Goal: Task Accomplishment & Management: Manage account settings

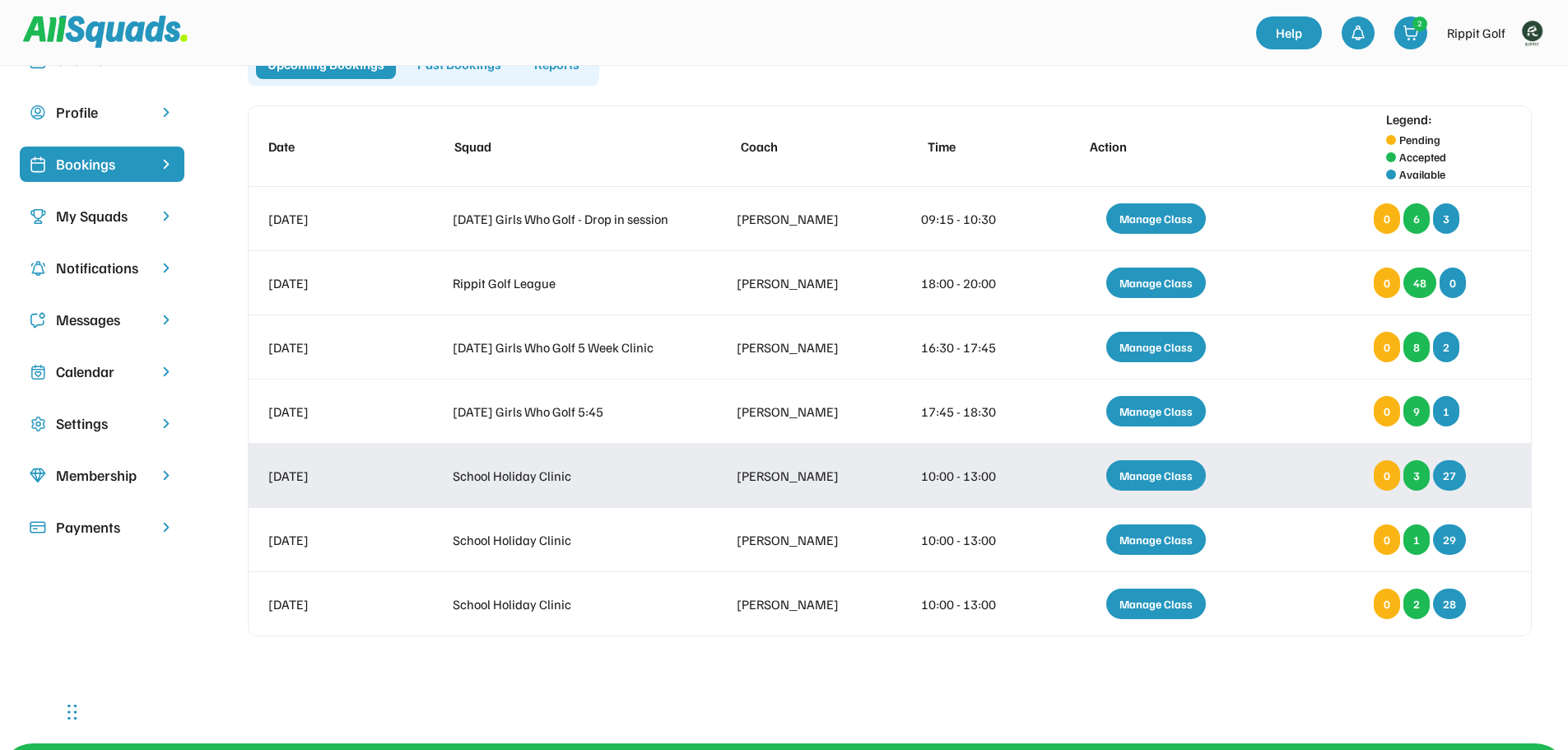
scroll to position [83, 0]
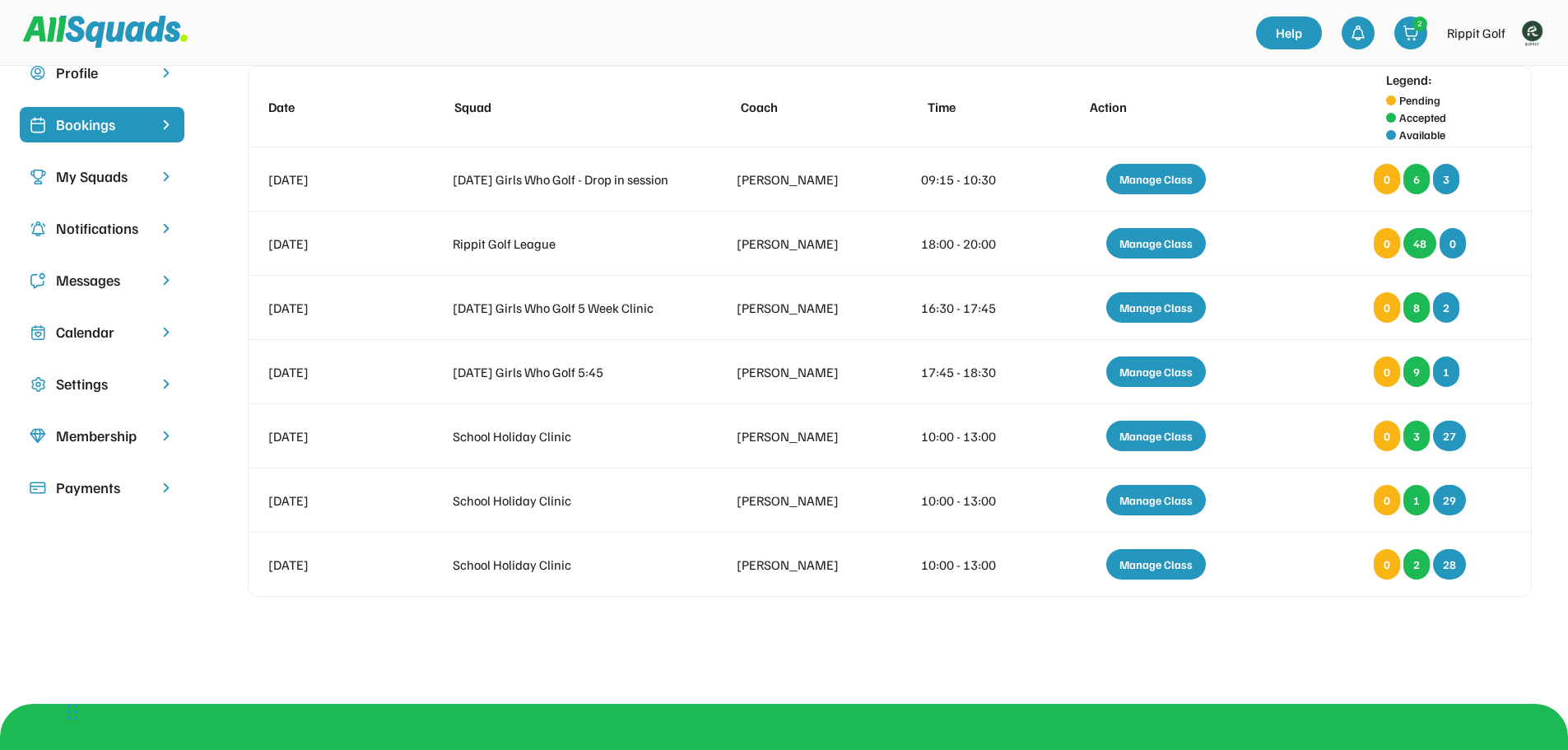
click at [106, 174] on div "My Squads" at bounding box center [102, 177] width 92 height 22
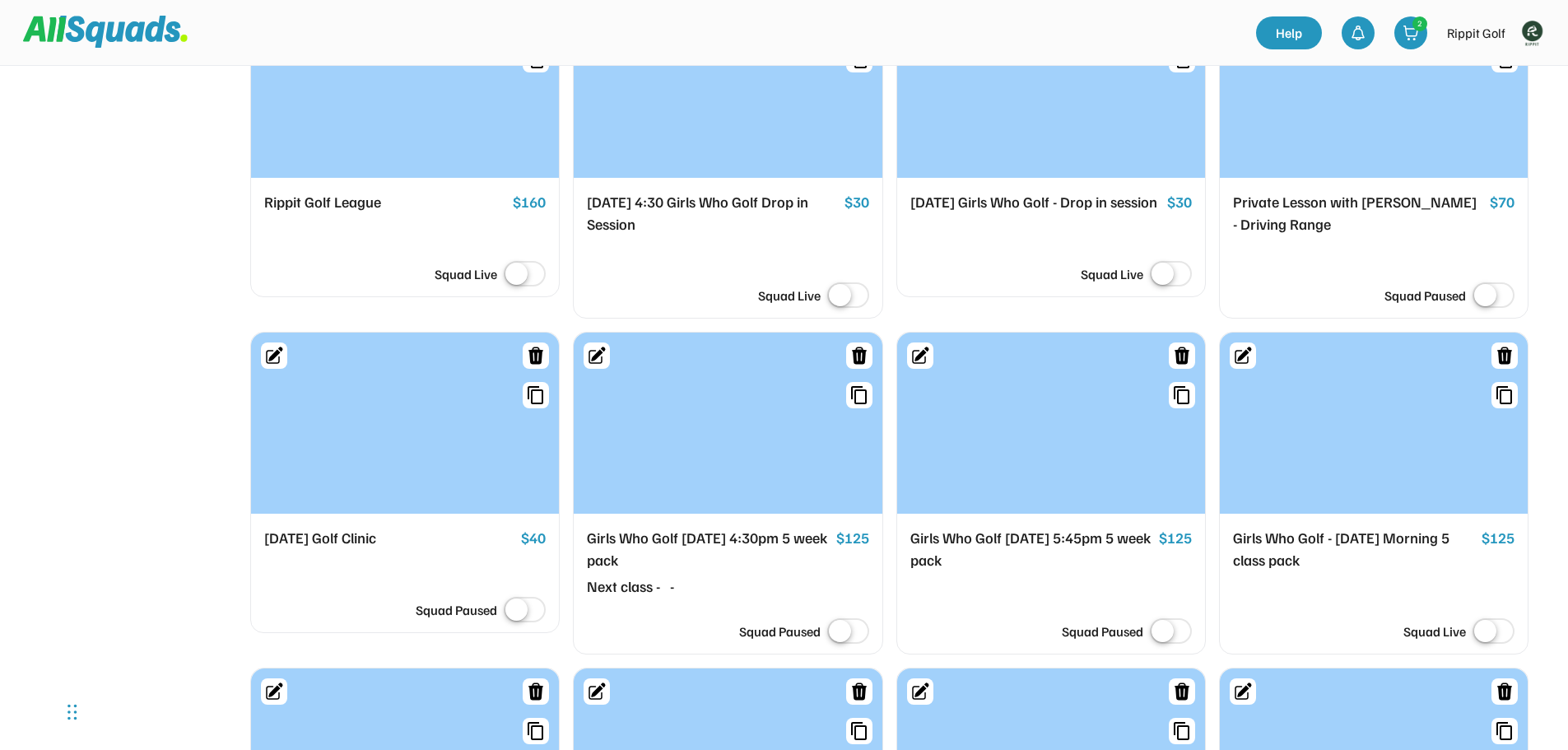
scroll to position [824, 0]
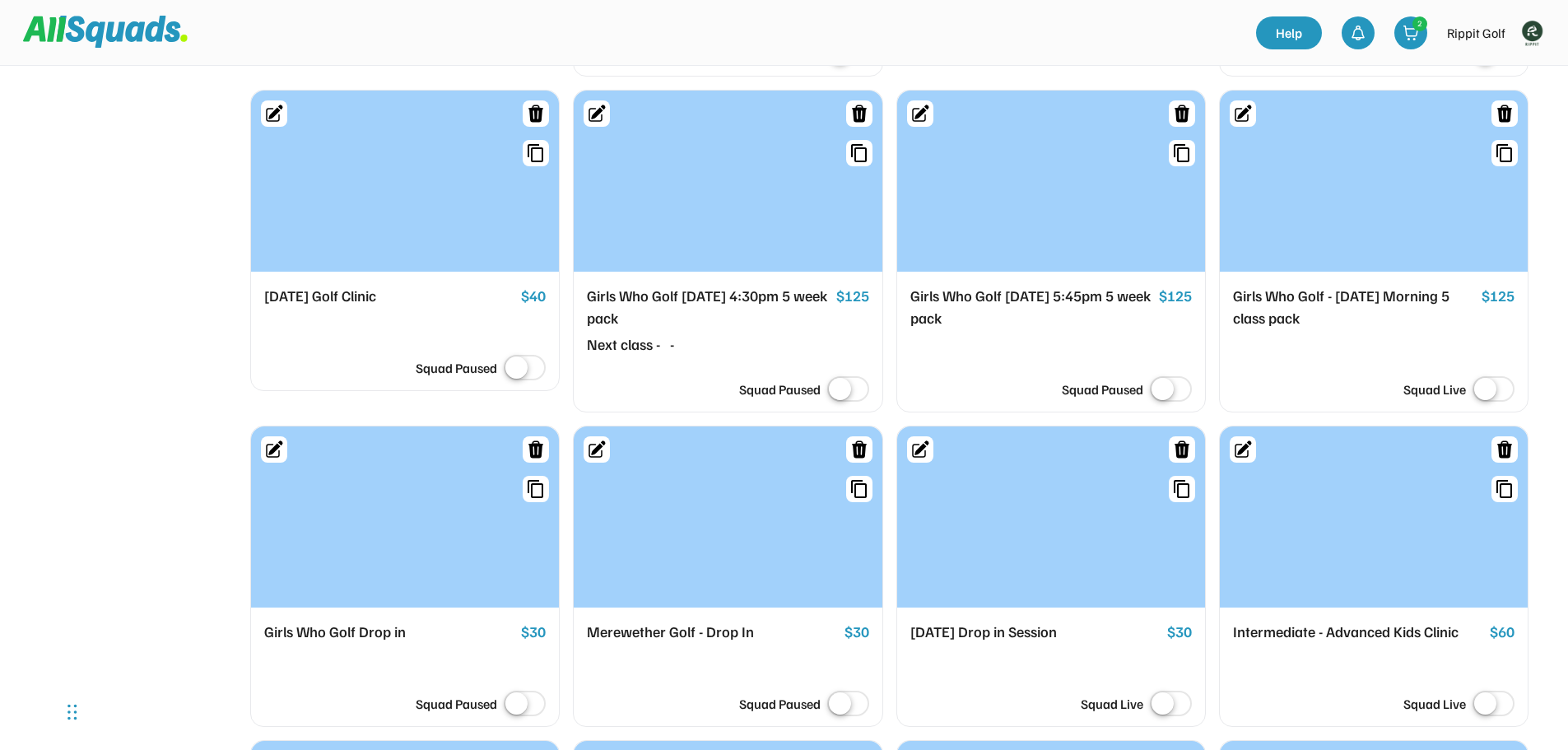
click at [1346, 314] on div "Girls Who Golf - Monday Morning 5 class pack" at bounding box center [1354, 307] width 242 height 44
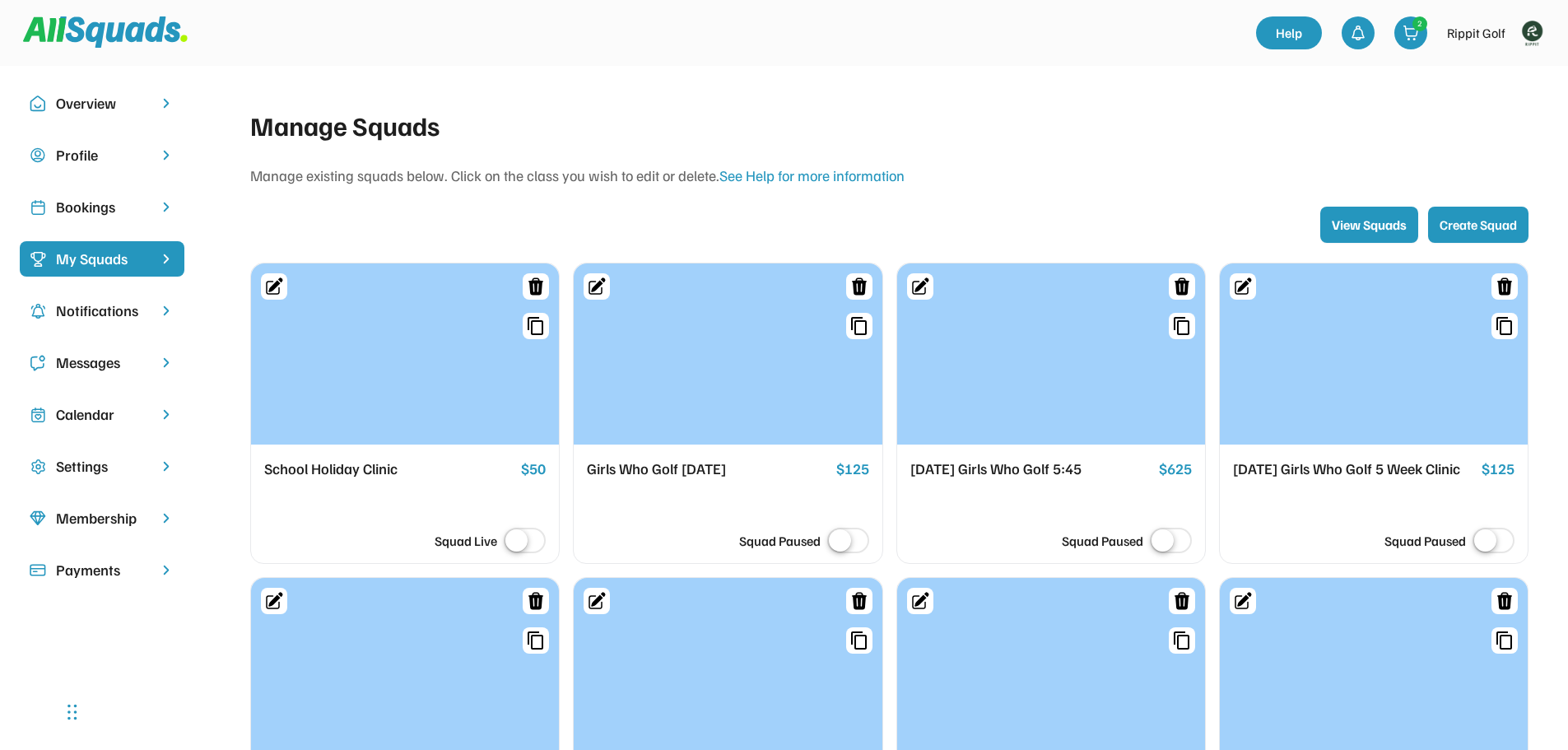
click at [682, 467] on div "Girls Who Golf [DATE]" at bounding box center [707, 469] width 242 height 23
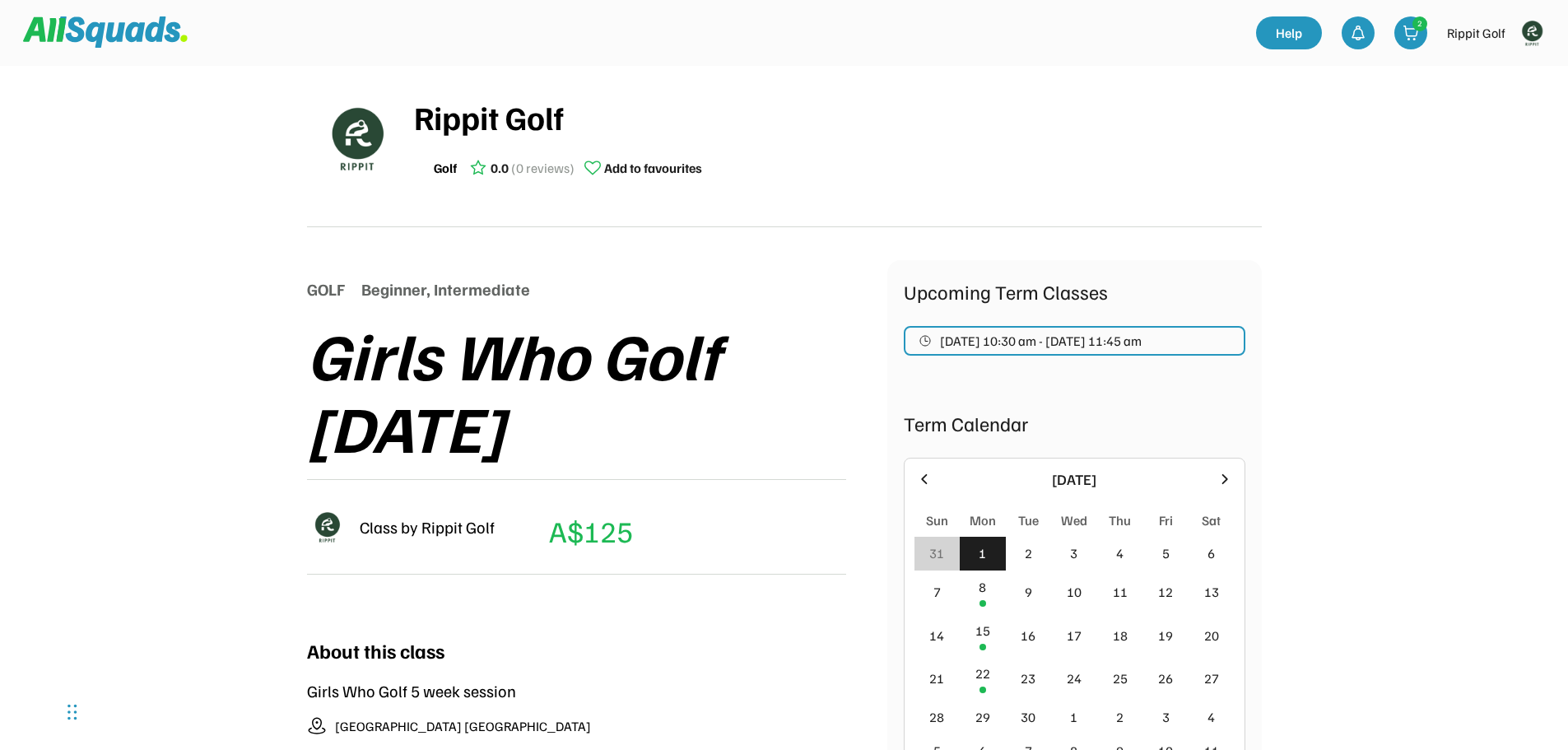
click at [85, 32] on img at bounding box center [105, 32] width 165 height 31
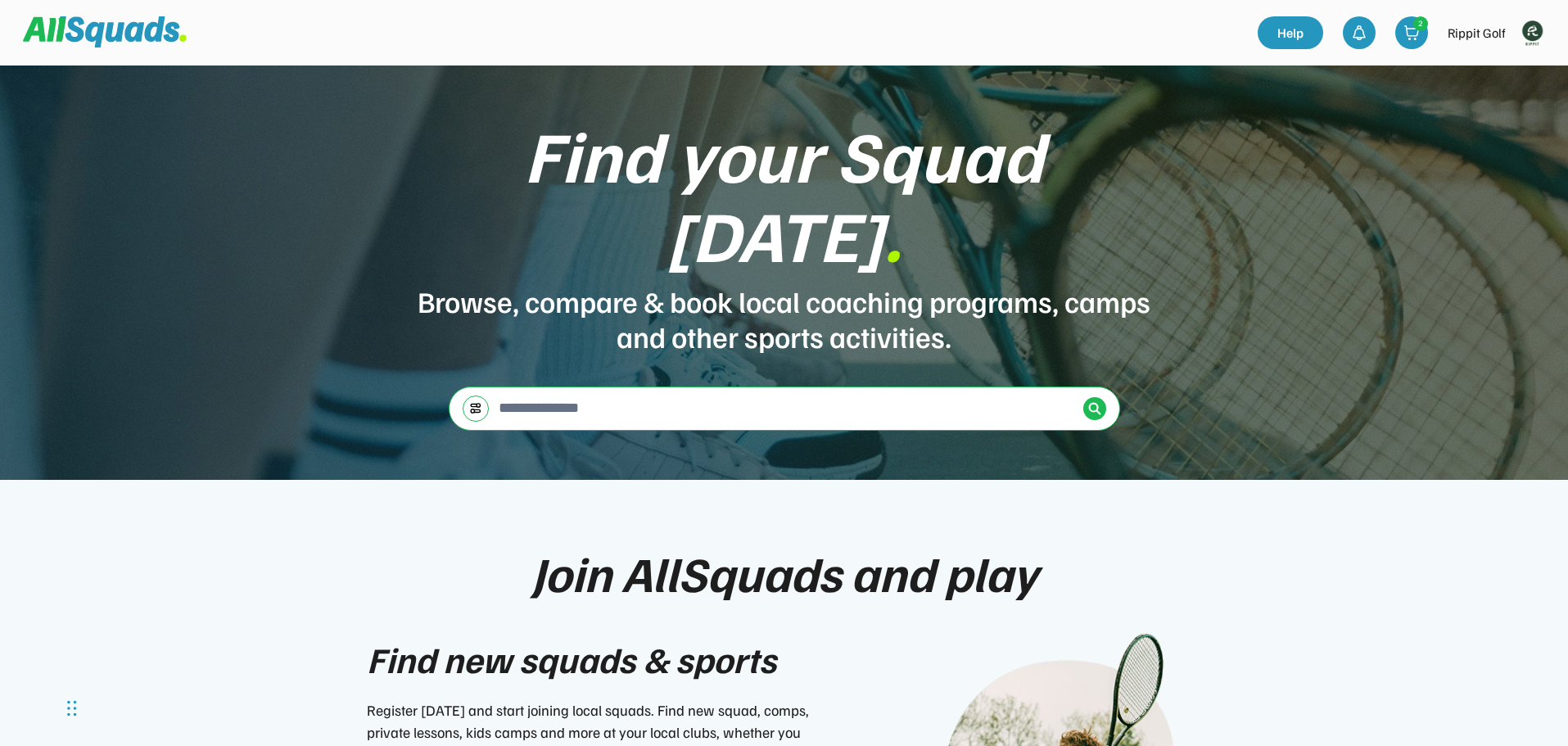
click at [1530, 31] on img at bounding box center [1532, 33] width 33 height 33
click at [1507, 74] on link "Profile" at bounding box center [1510, 72] width 97 height 33
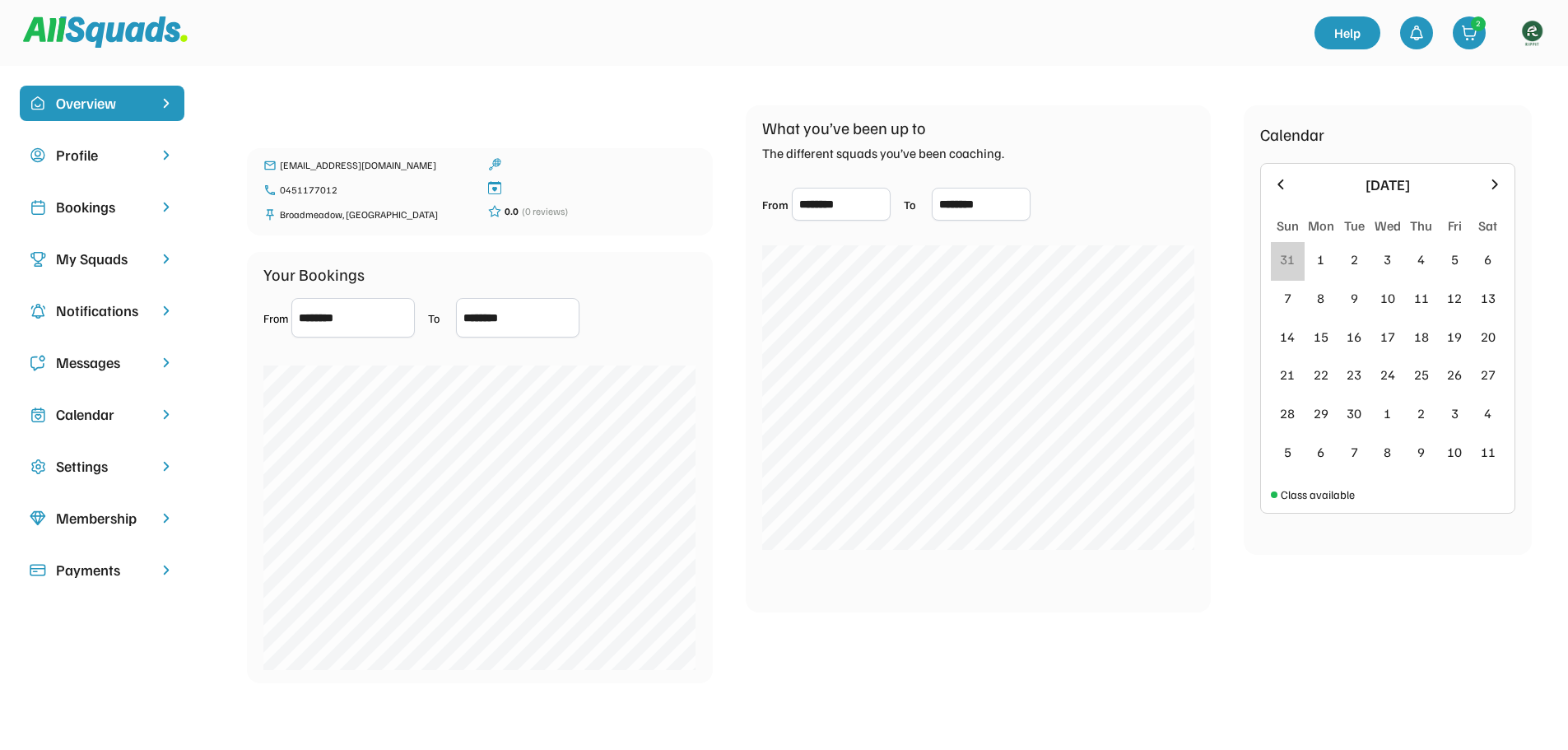
click at [83, 198] on div "Bookings" at bounding box center [102, 207] width 92 height 22
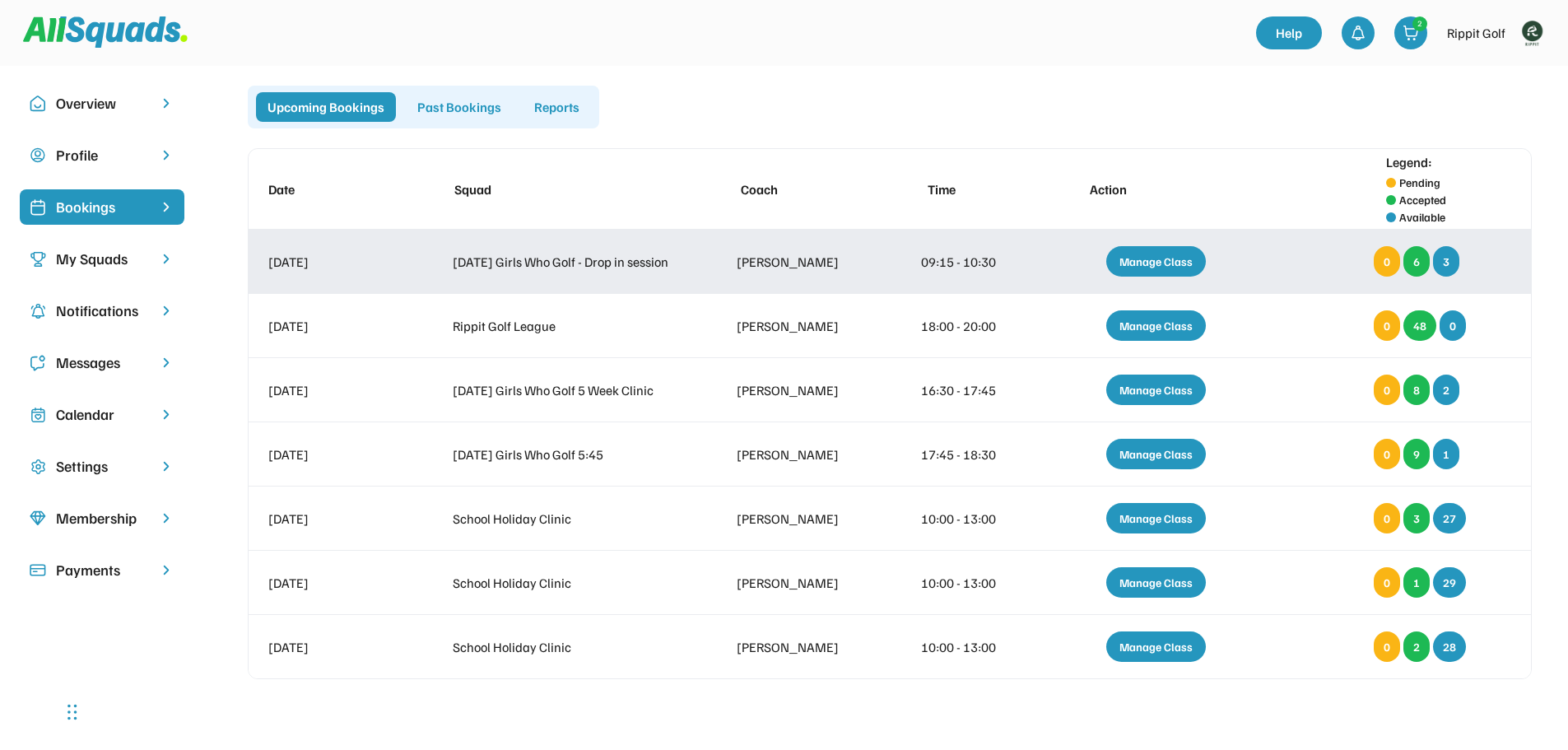
click at [1171, 267] on div "Manage Class" at bounding box center [1156, 261] width 99 height 30
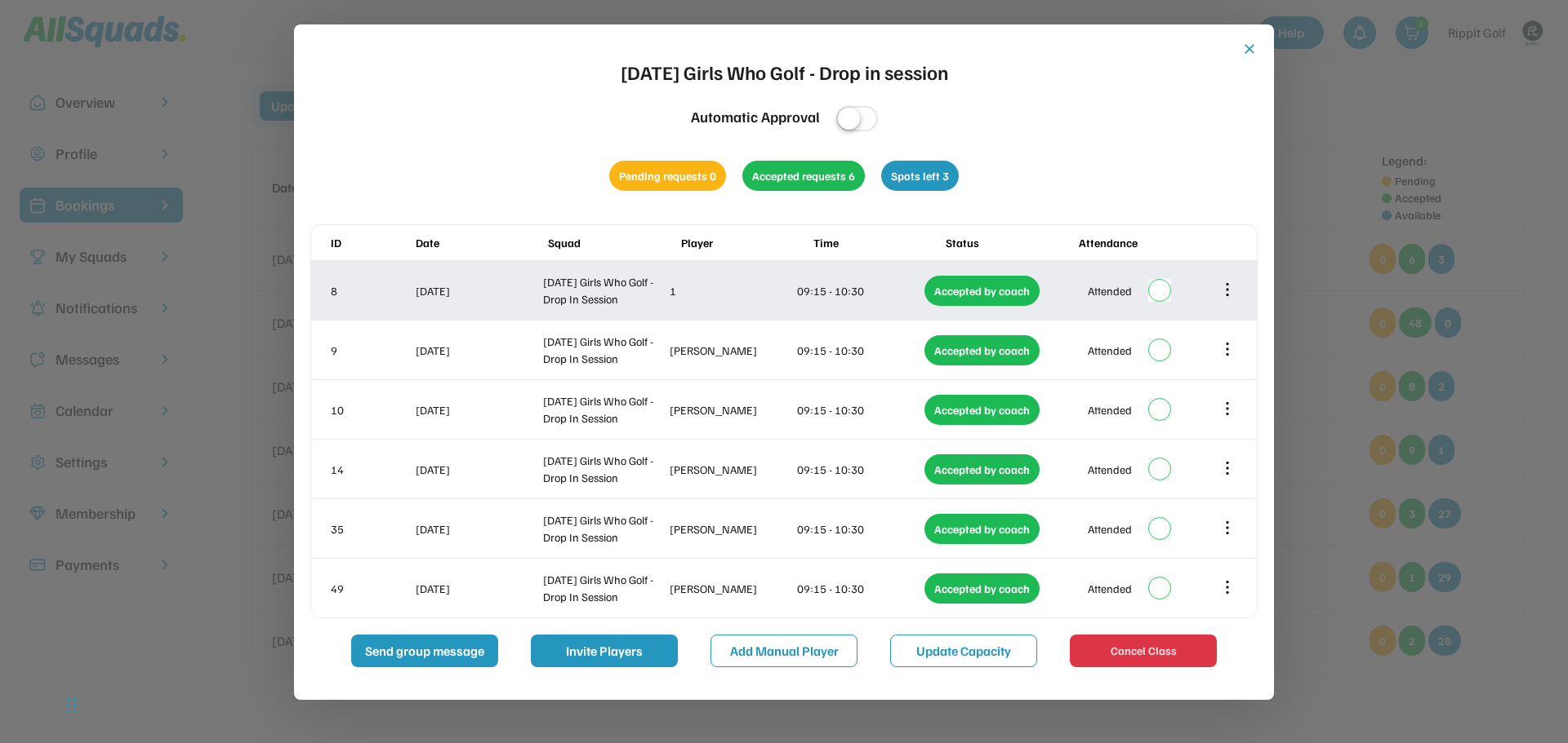
click at [1232, 293] on icon at bounding box center [1228, 290] width 18 height 18
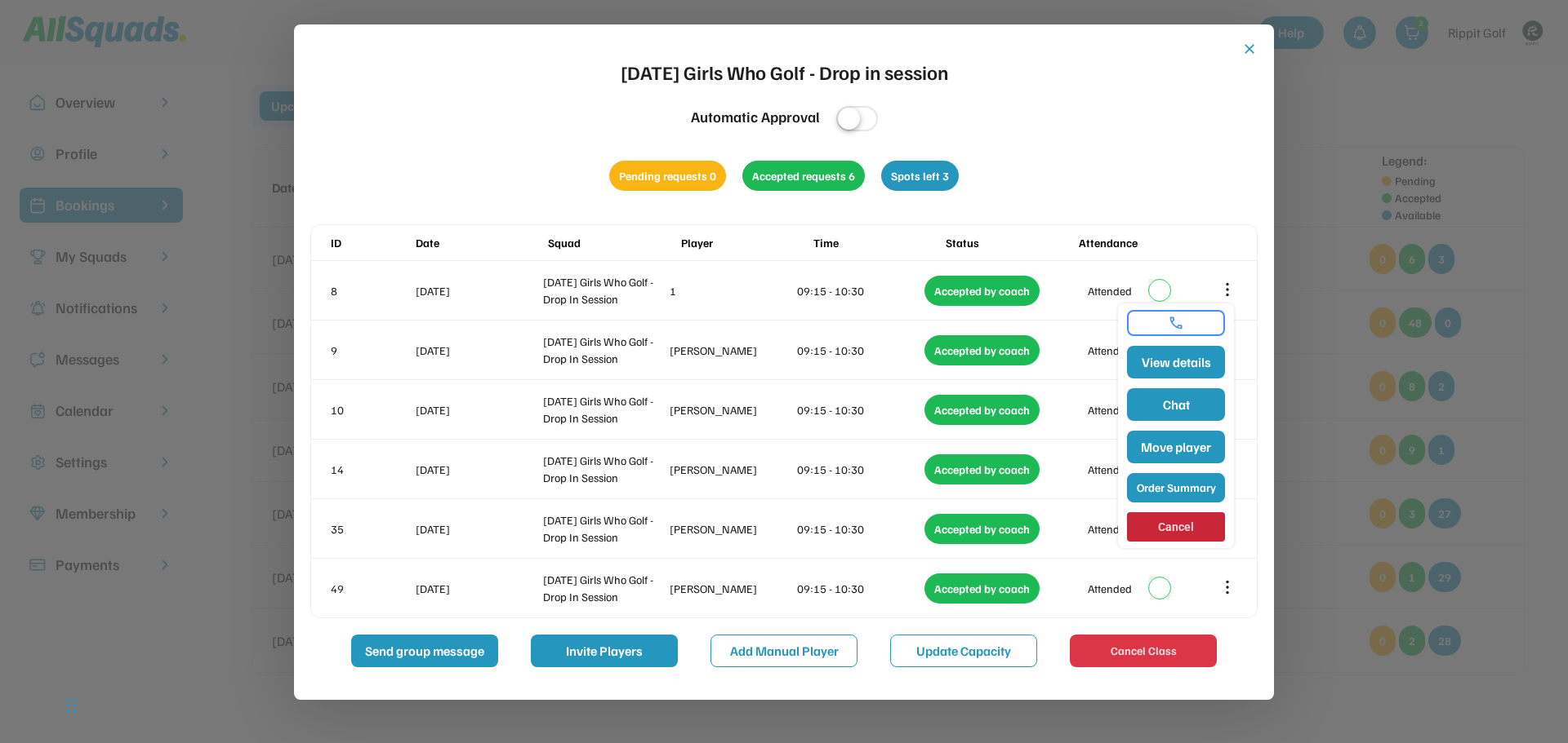
click at [1185, 484] on button "Order Summary" at bounding box center [1175, 488] width 98 height 29
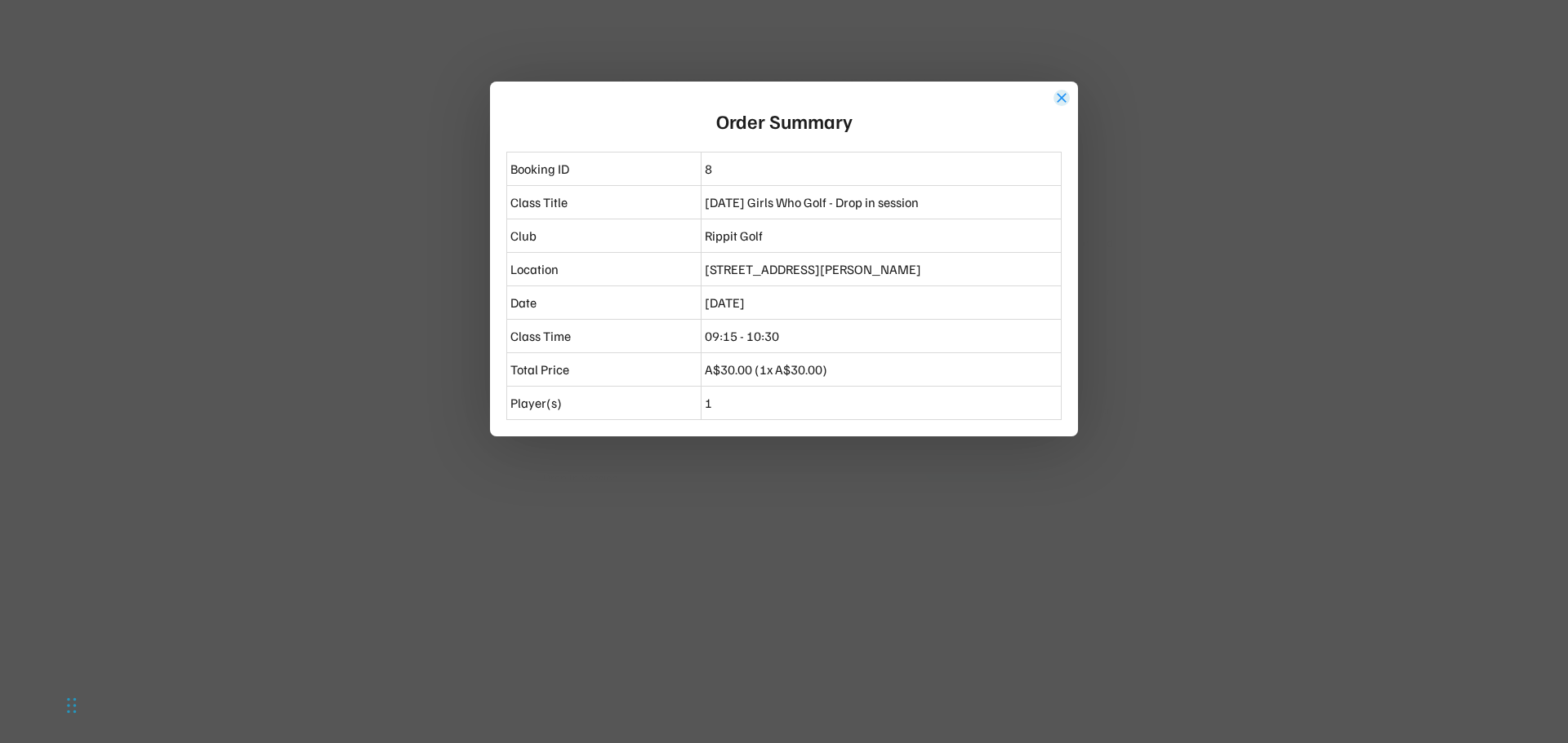
click at [1060, 98] on button "close" at bounding box center [1062, 98] width 16 height 16
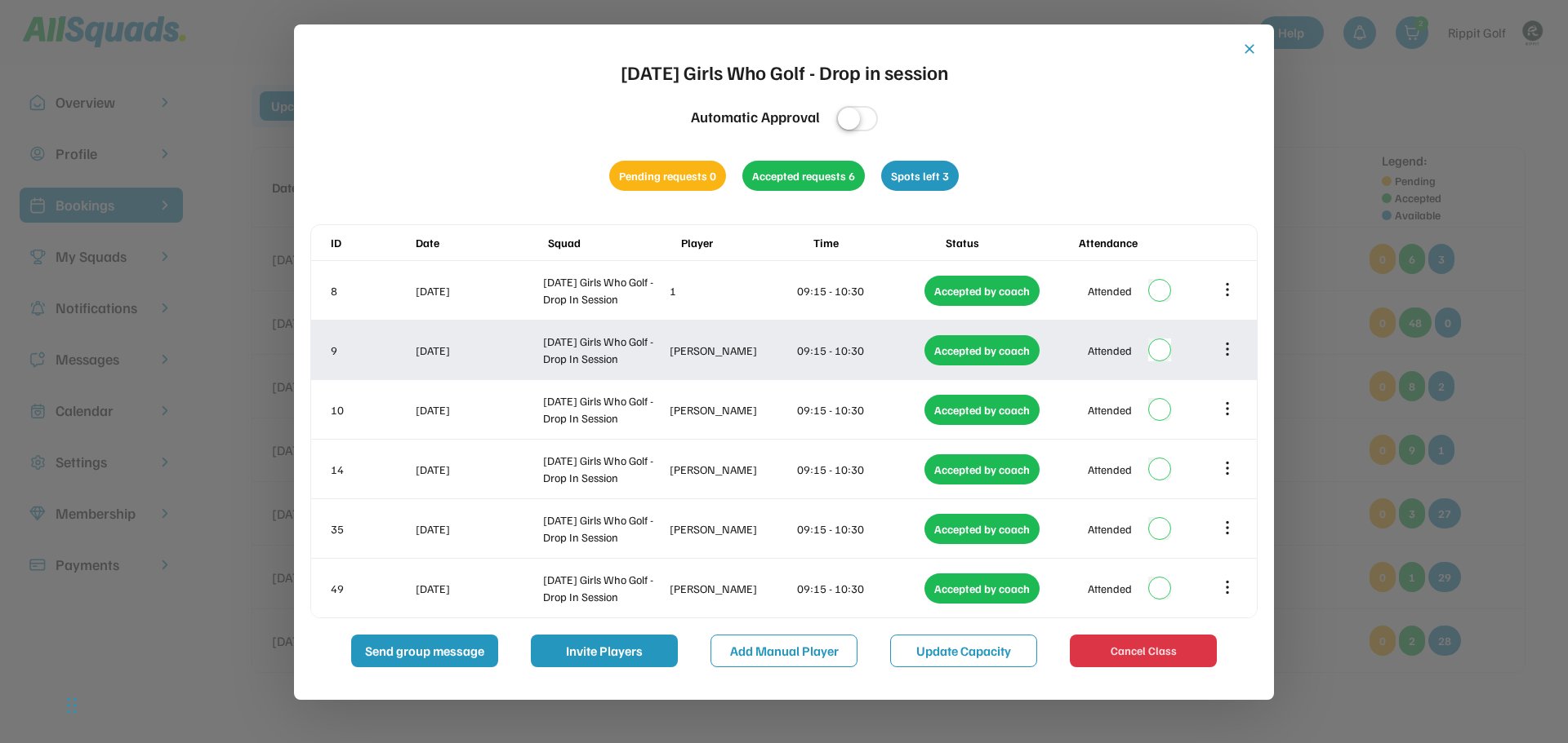
click at [1226, 349] on icon at bounding box center [1228, 349] width 18 height 18
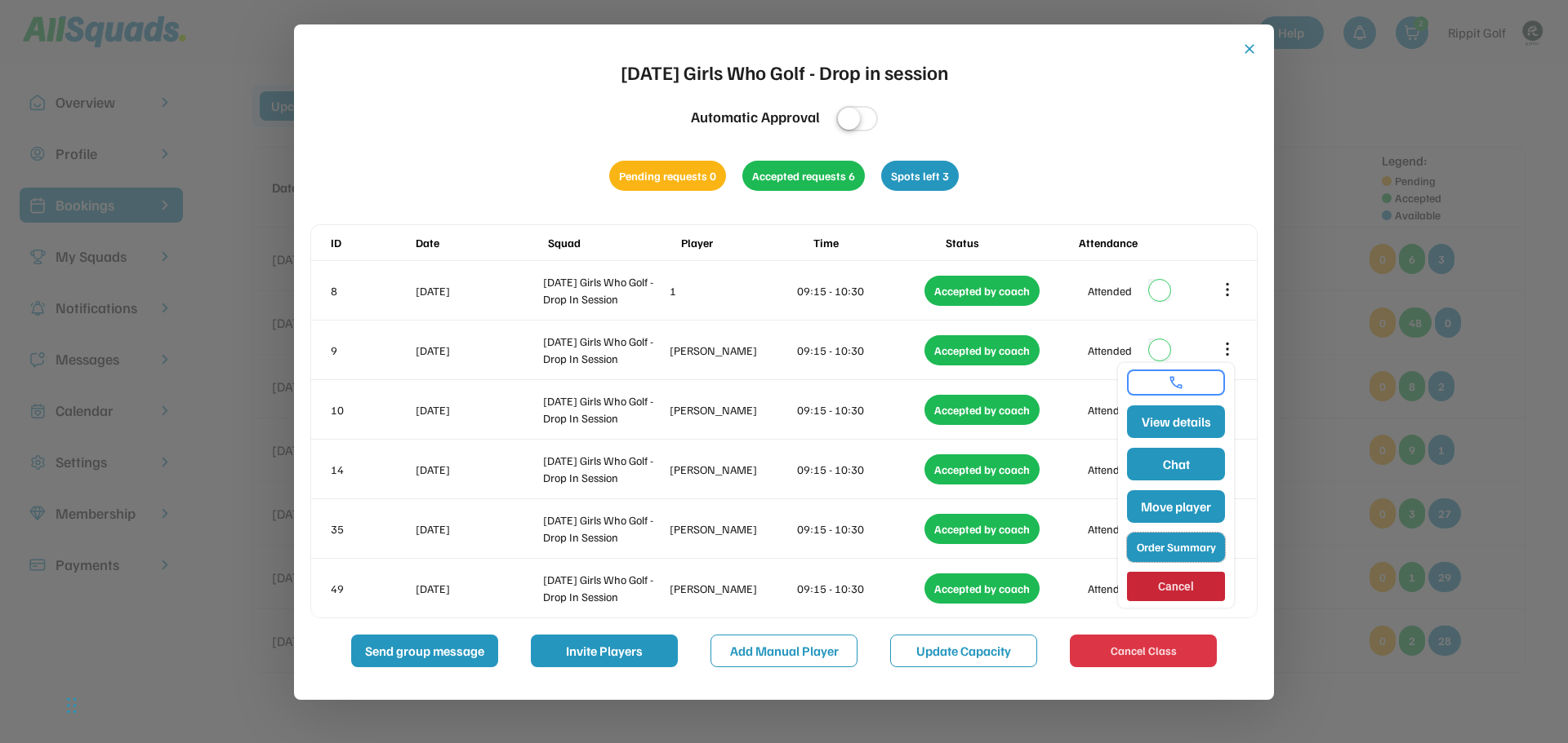
click at [1179, 548] on button "Order Summary" at bounding box center [1175, 548] width 98 height 29
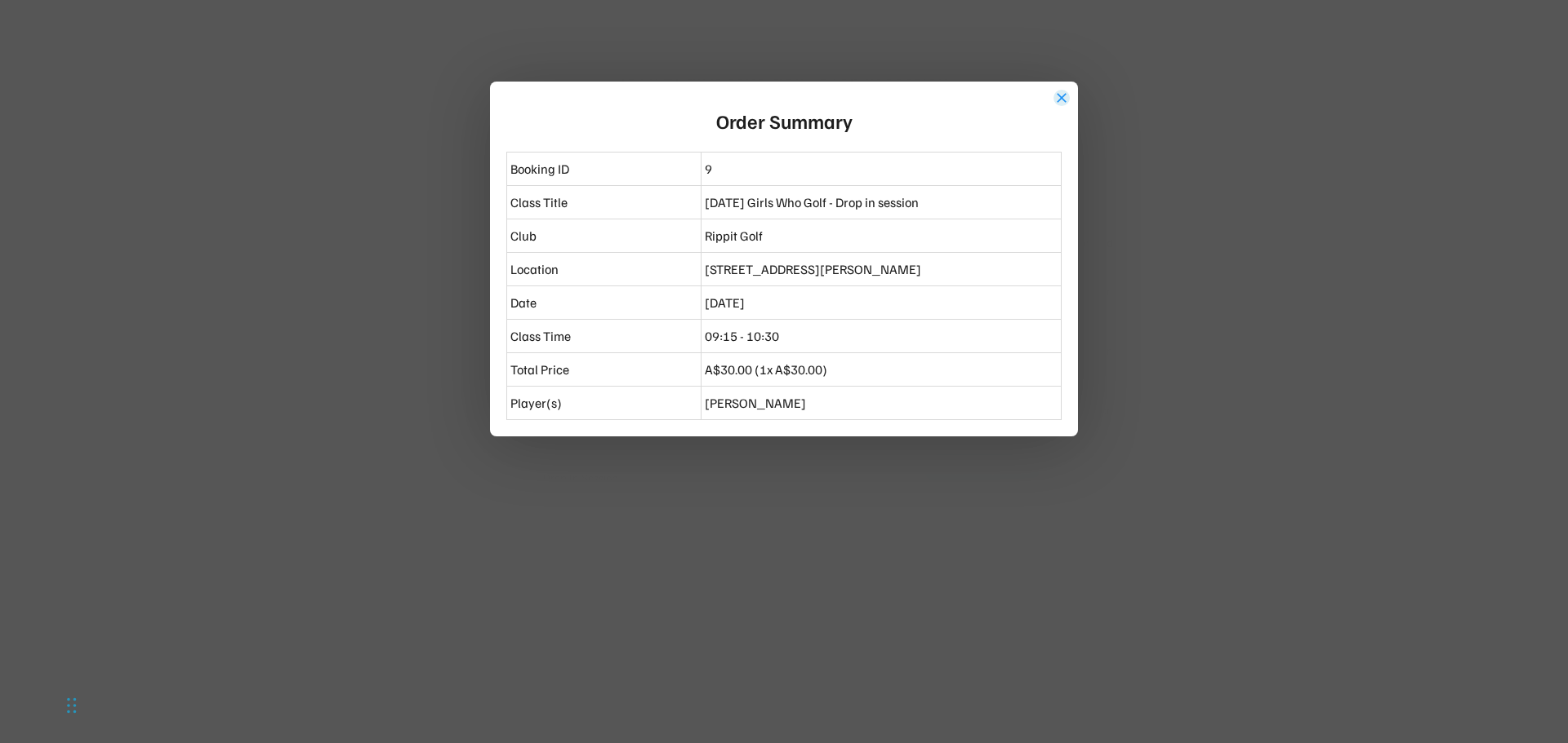
click at [1054, 95] on button "close" at bounding box center [1062, 98] width 16 height 16
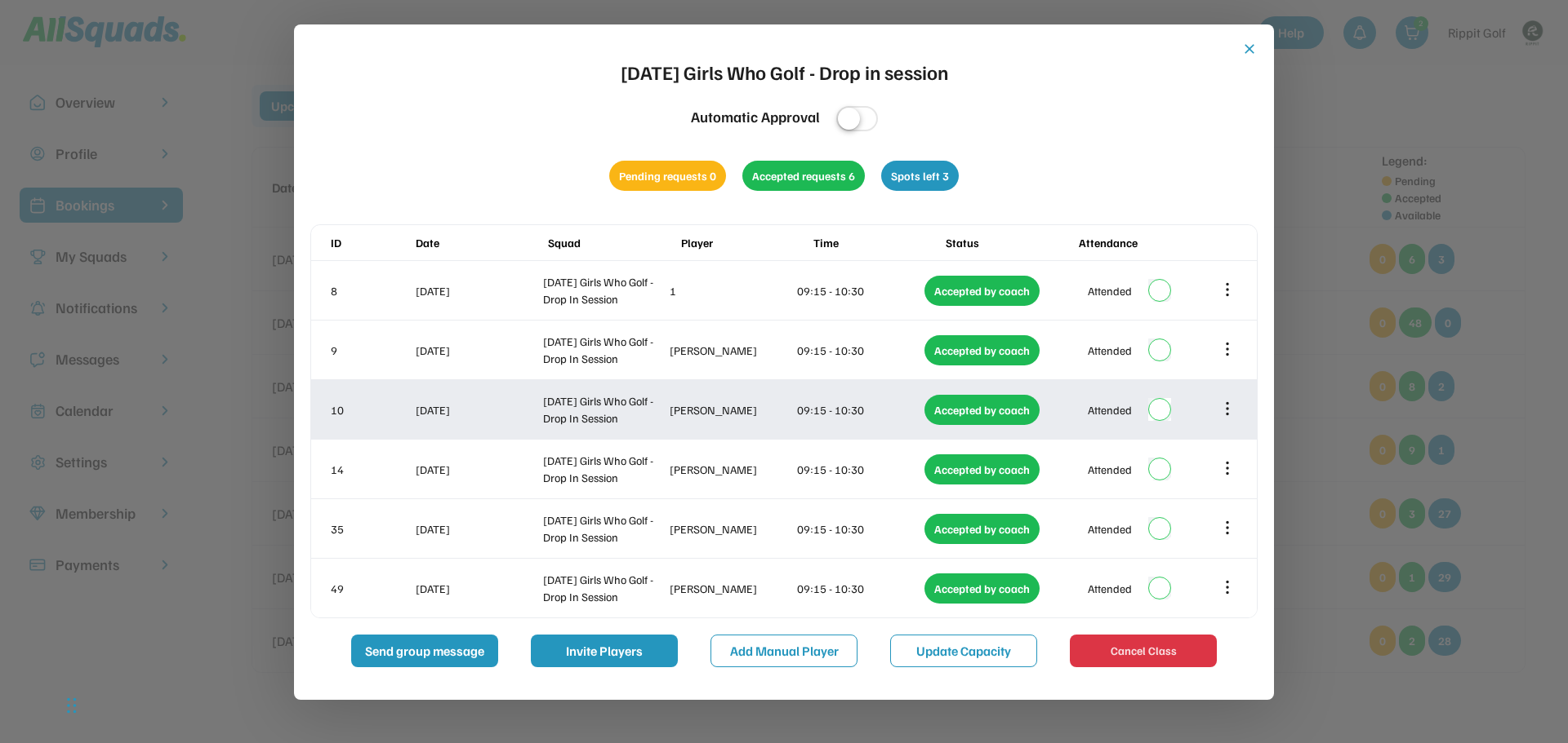
click at [1227, 417] on icon at bounding box center [1228, 409] width 18 height 18
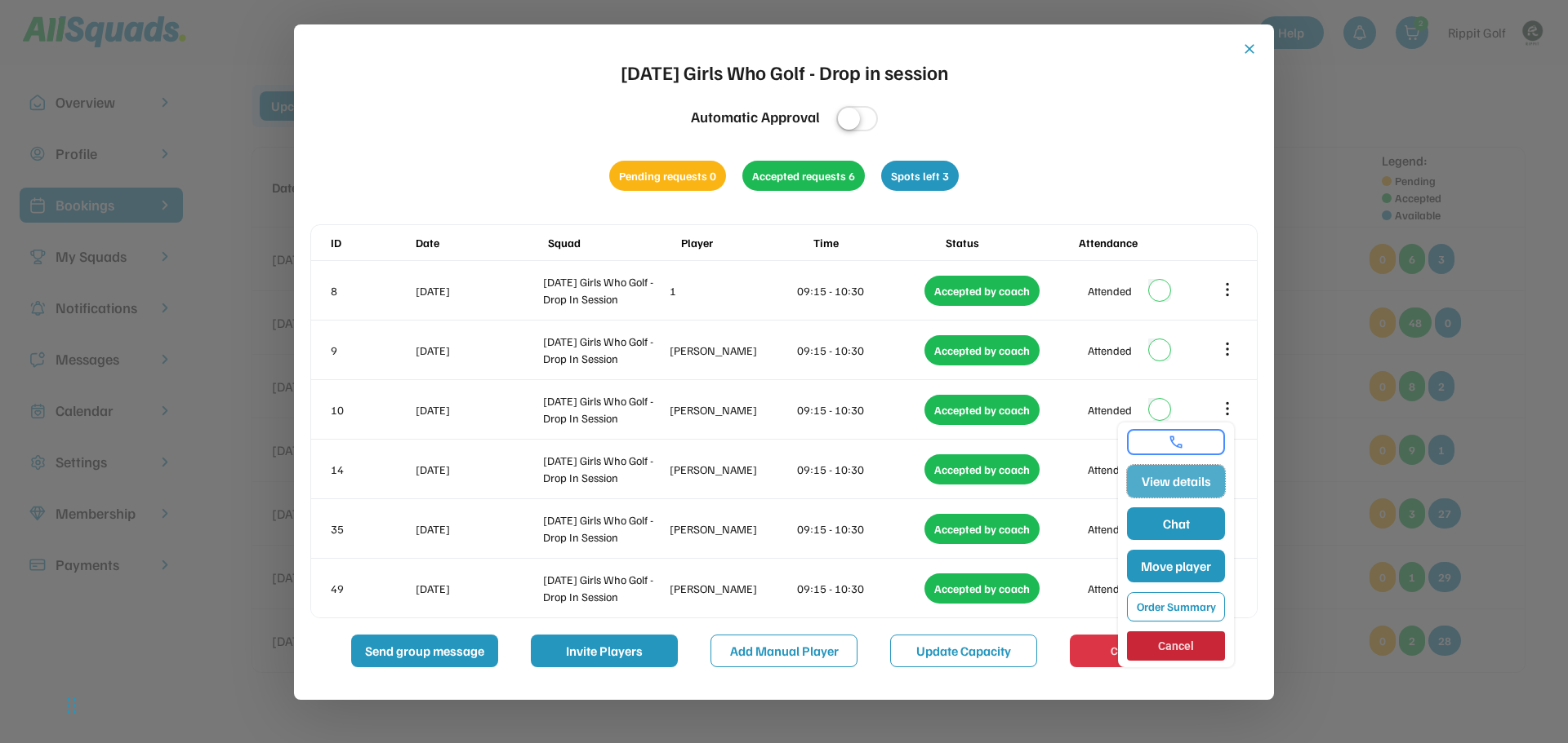
click at [1189, 480] on button "View details" at bounding box center [1175, 481] width 98 height 33
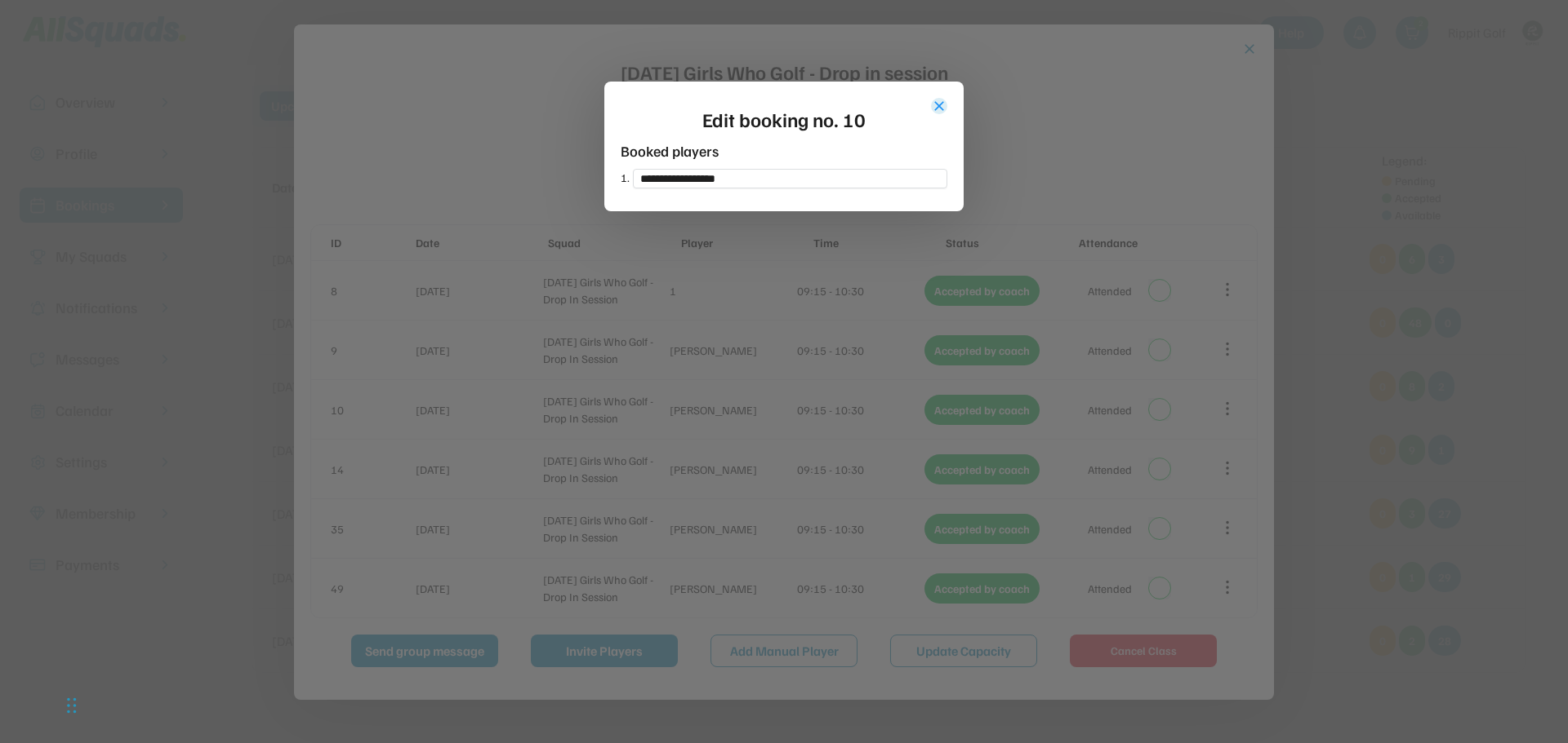
click at [940, 109] on button "close" at bounding box center [939, 106] width 16 height 16
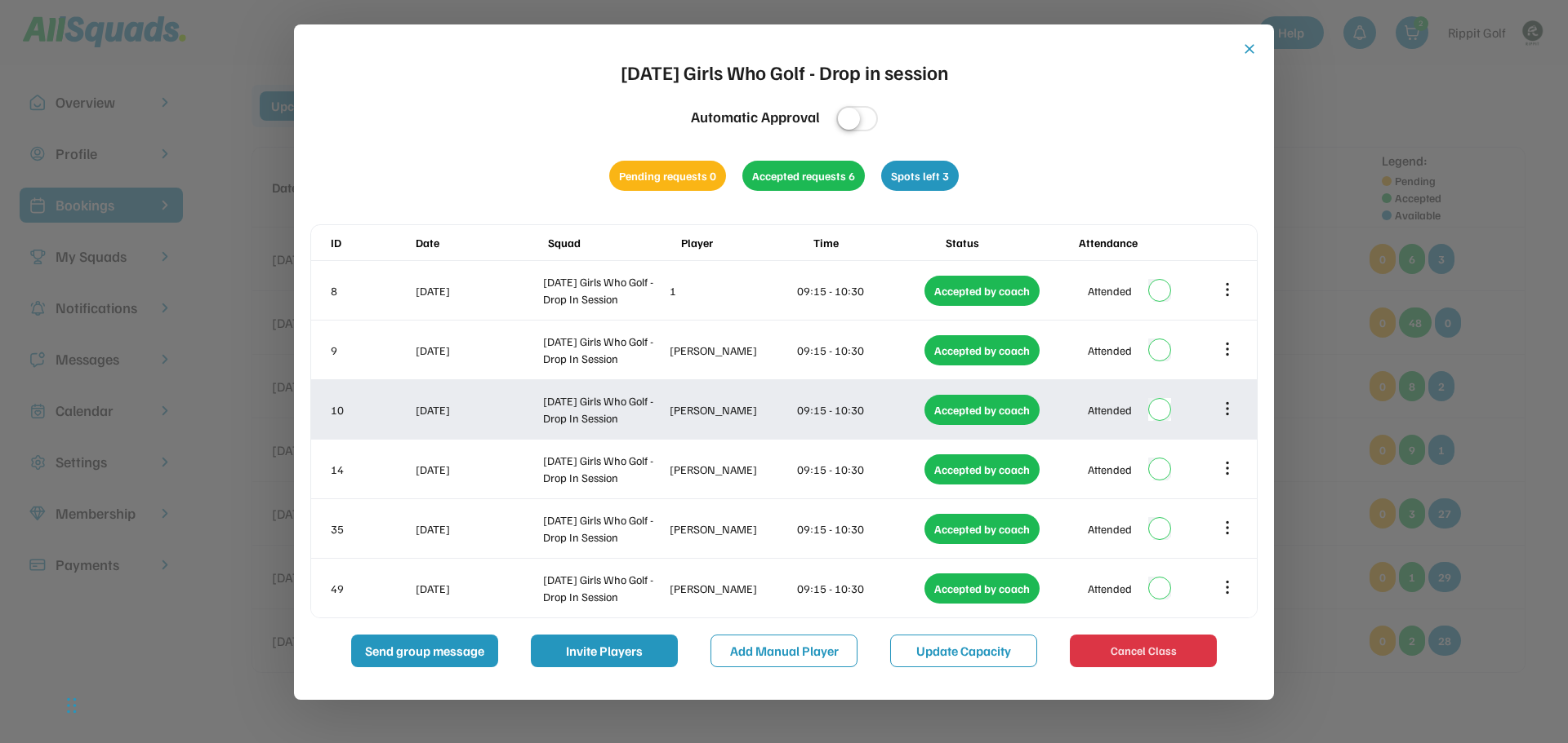
click at [1221, 410] on icon at bounding box center [1228, 409] width 18 height 18
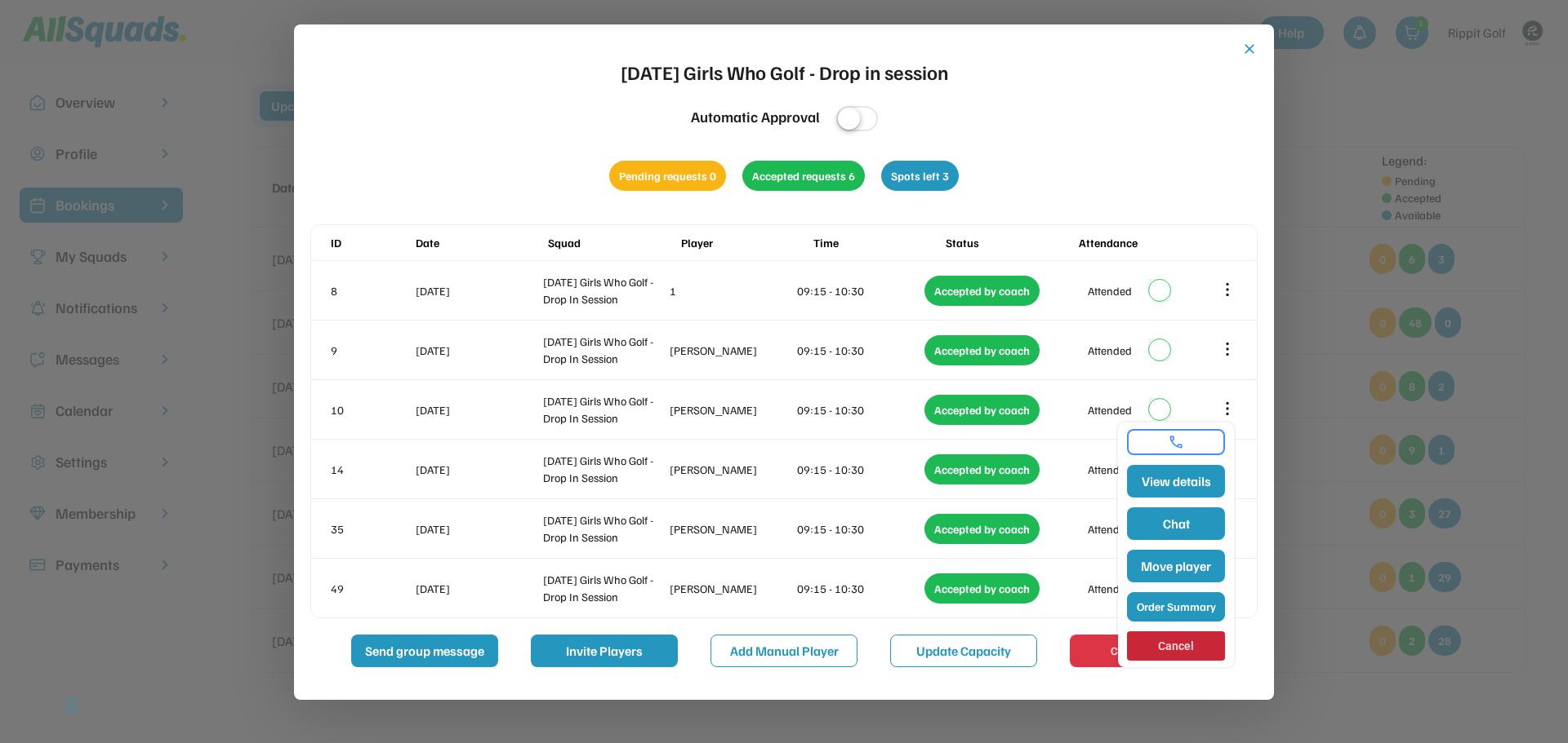
click at [1173, 603] on button "Order Summary" at bounding box center [1175, 607] width 98 height 29
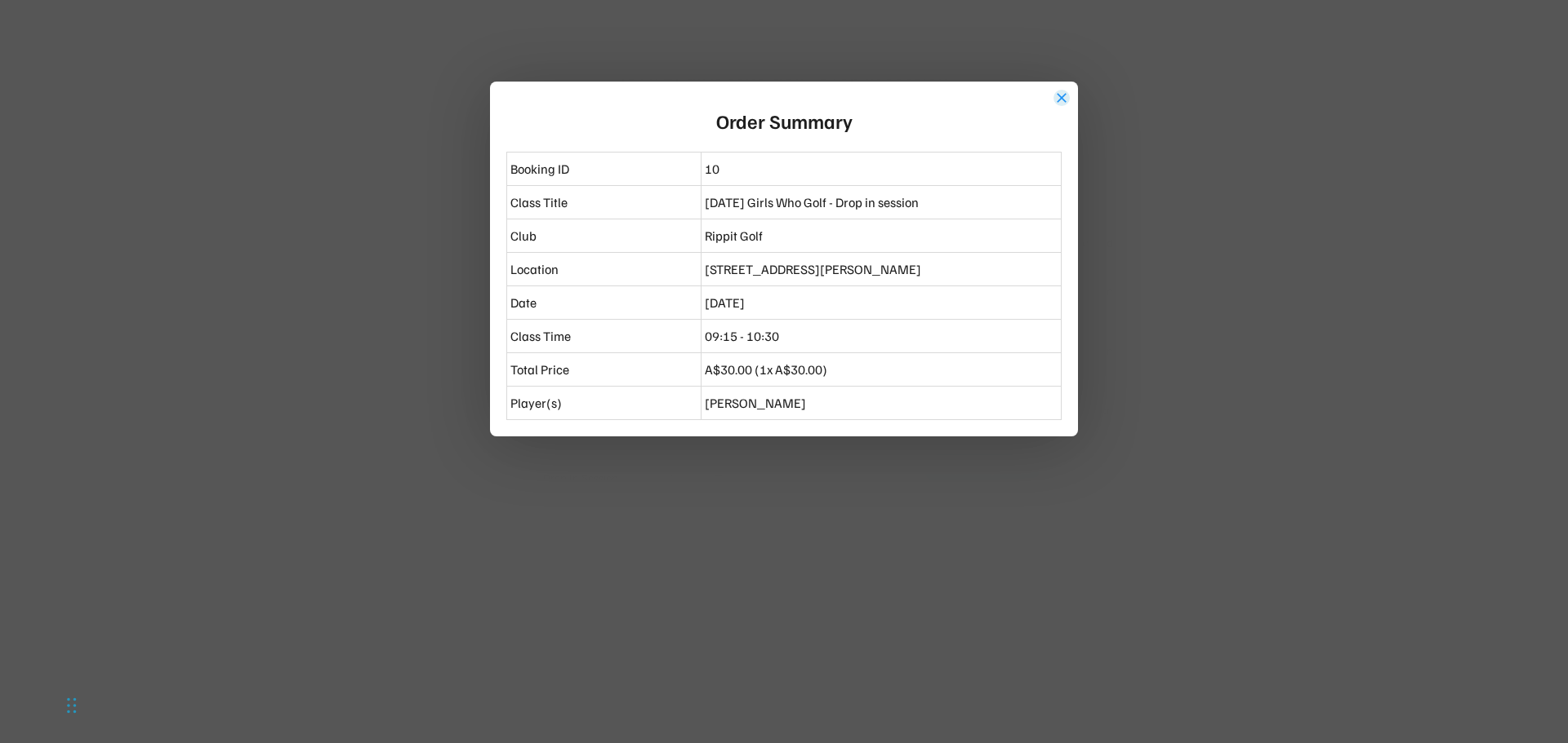
click at [1064, 98] on button "close" at bounding box center [1062, 98] width 16 height 16
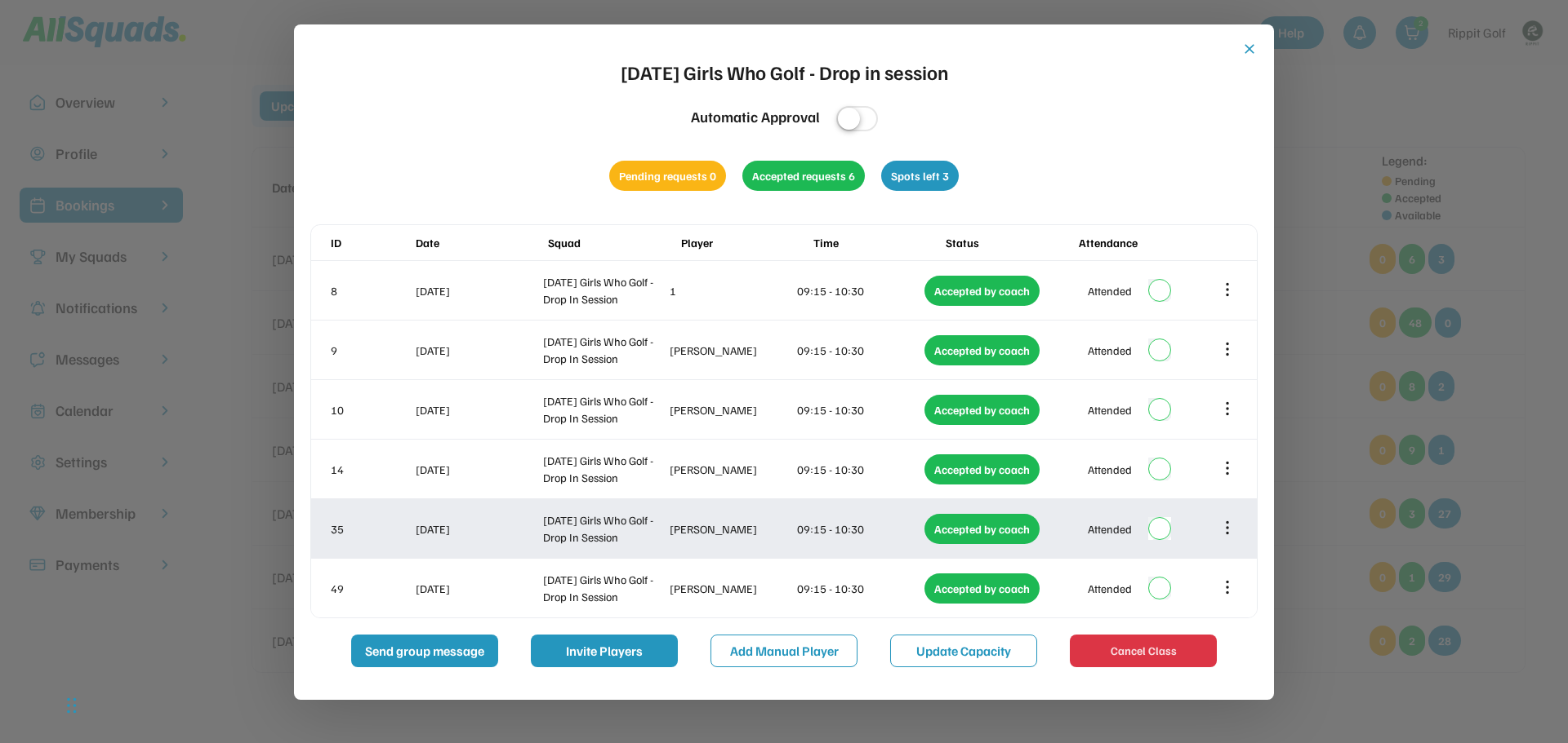
click at [1224, 540] on div "35 [DATE] Girls Who Golf - Drop In Session [PERSON_NAME] 09:15 - 10:30 Accepted…" at bounding box center [784, 529] width 946 height 58
click at [1224, 521] on icon at bounding box center [1228, 528] width 18 height 18
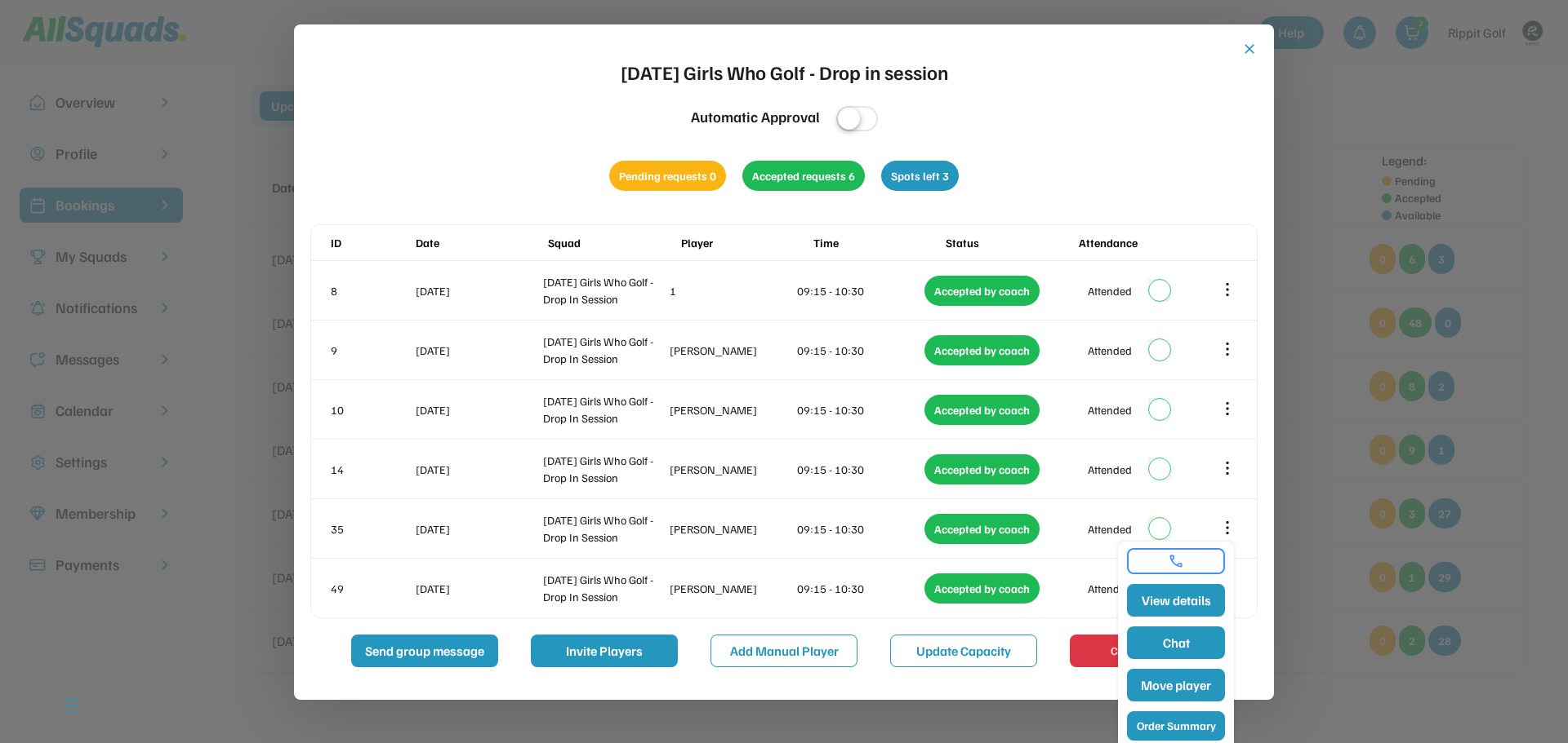
click at [1199, 731] on button "Order Summary" at bounding box center [1175, 727] width 98 height 29
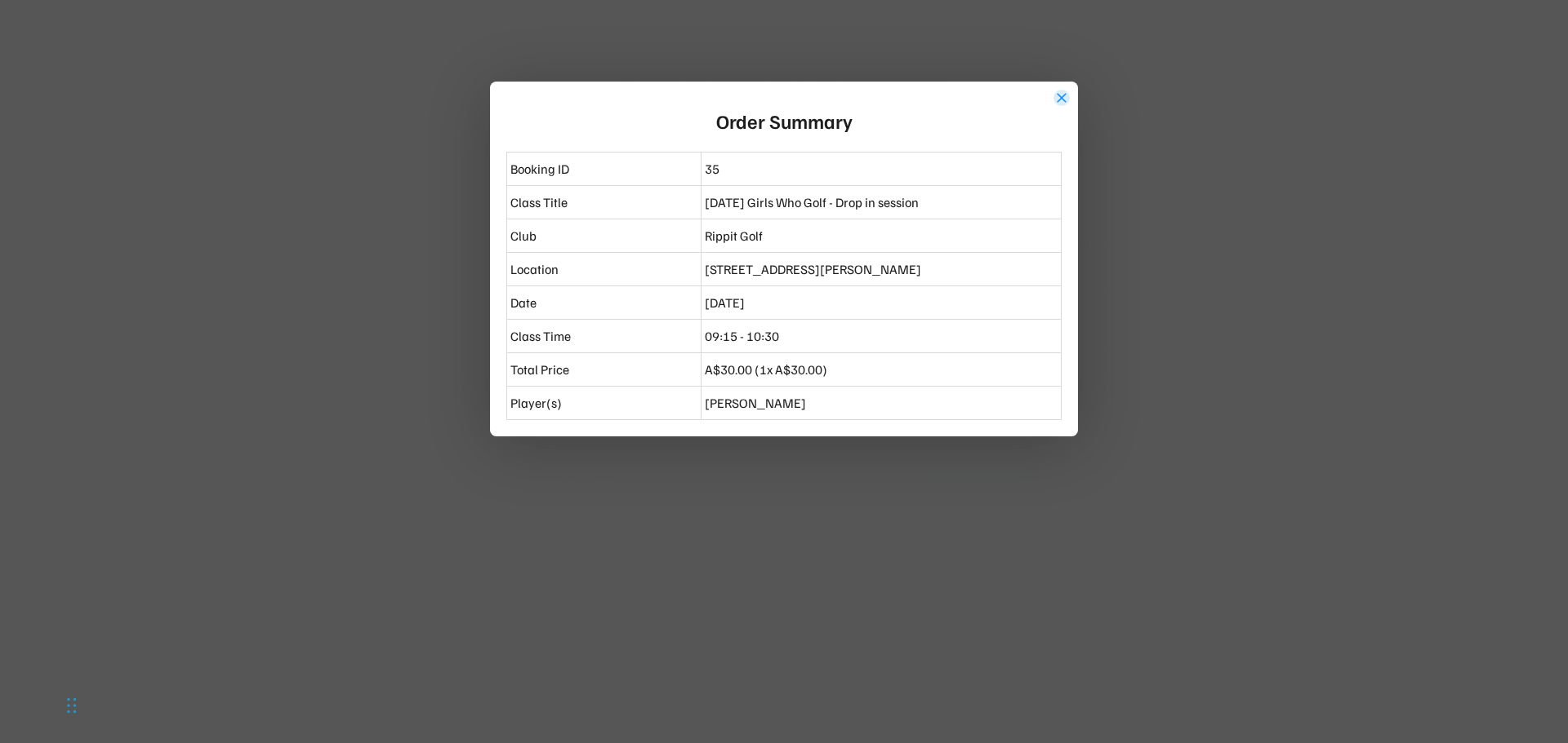
click at [1058, 96] on button "close" at bounding box center [1062, 98] width 16 height 16
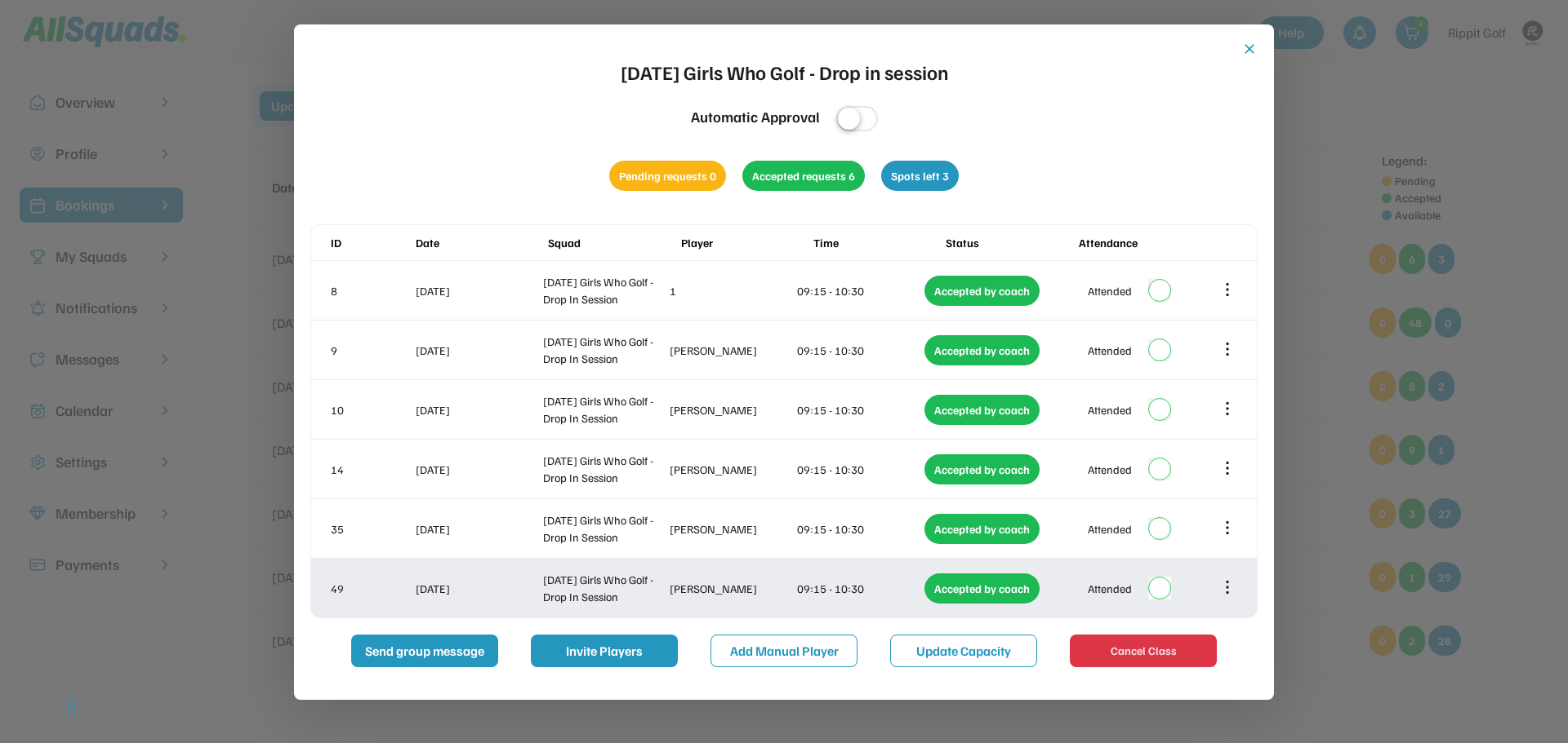
click at [1228, 589] on icon at bounding box center [1228, 588] width 18 height 18
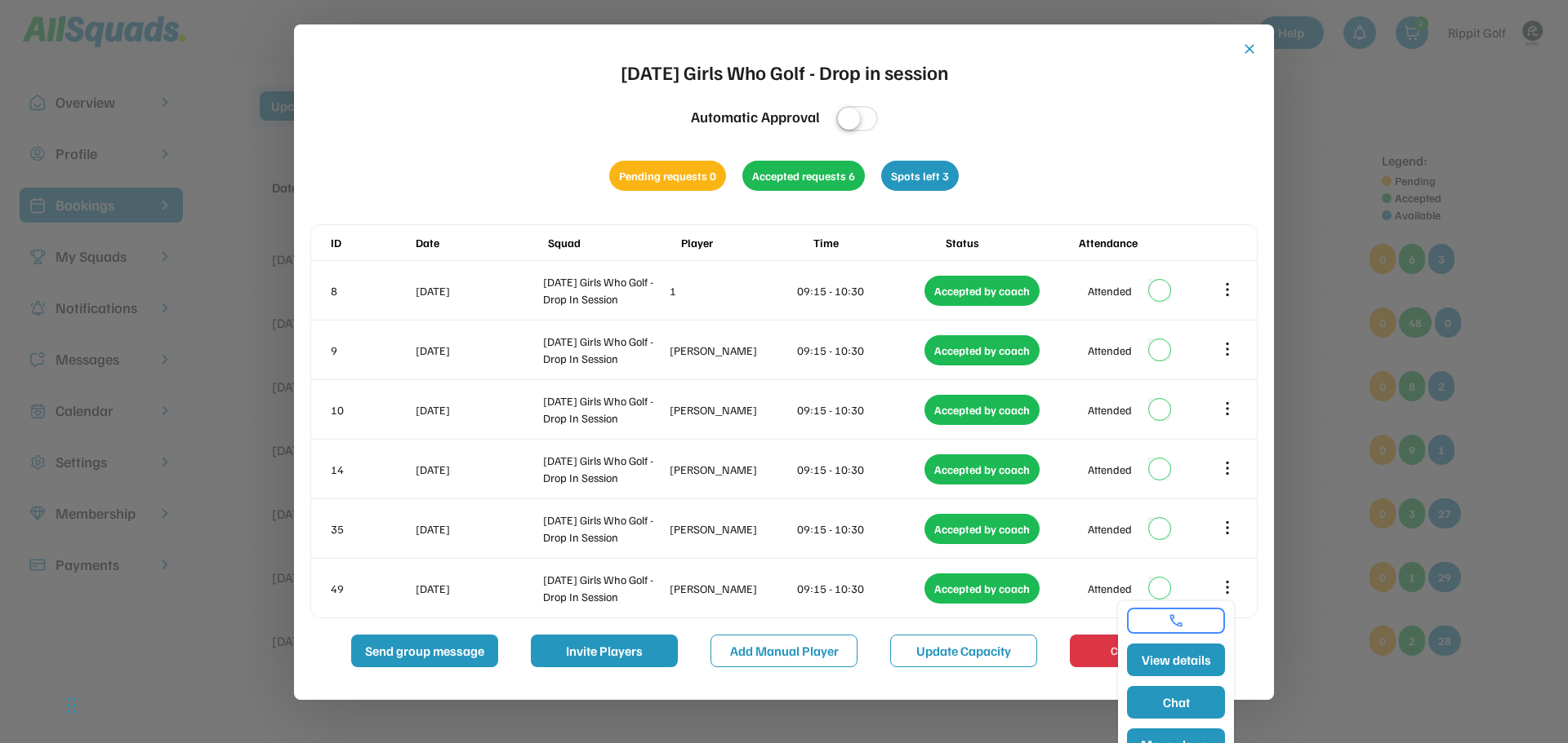
click at [1322, 254] on div at bounding box center [784, 371] width 1568 height 743
